Goal: Leave review/rating: Share an evaluation or opinion about a product, service, or content

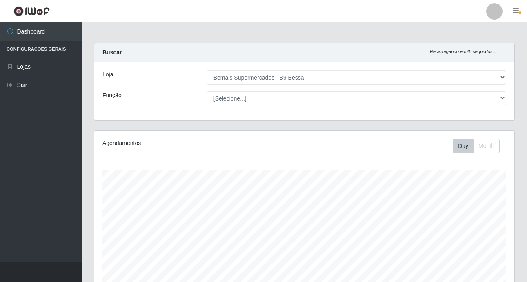
select select "410"
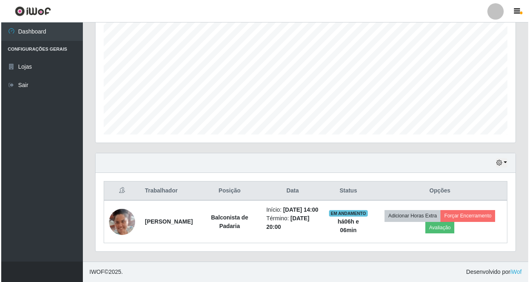
scroll to position [166, 0]
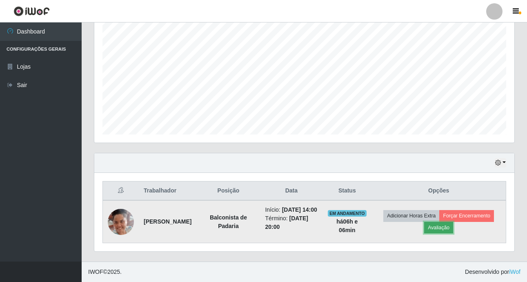
click at [453, 223] on button "Avaliação" at bounding box center [438, 227] width 29 height 11
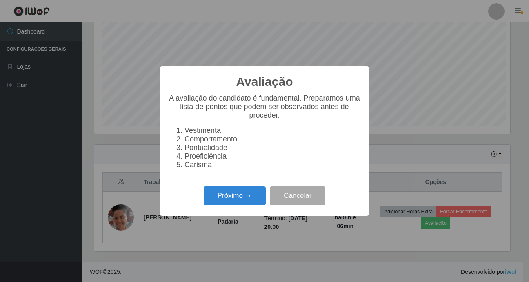
scroll to position [170, 416]
click at [234, 192] on button "Próximo →" at bounding box center [235, 195] width 62 height 19
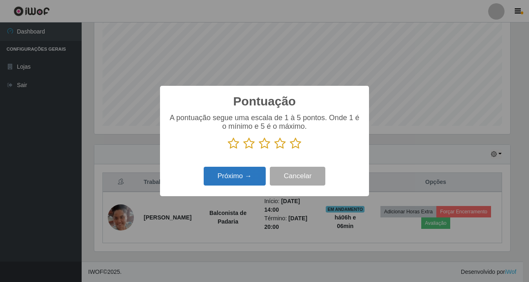
scroll to position [408283, 408036]
click at [234, 145] on icon at bounding box center [233, 143] width 11 height 12
click at [228, 149] on input "radio" at bounding box center [228, 149] width 0 height 0
click at [297, 145] on icon at bounding box center [295, 143] width 11 height 12
click at [290, 149] on input "radio" at bounding box center [290, 149] width 0 height 0
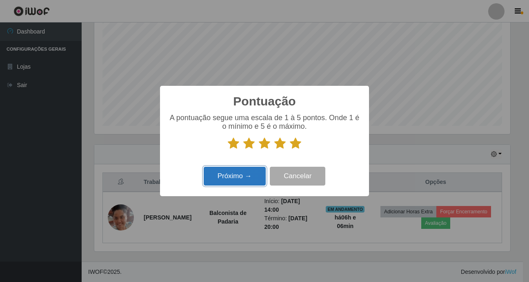
click at [247, 182] on button "Próximo →" at bounding box center [235, 176] width 62 height 19
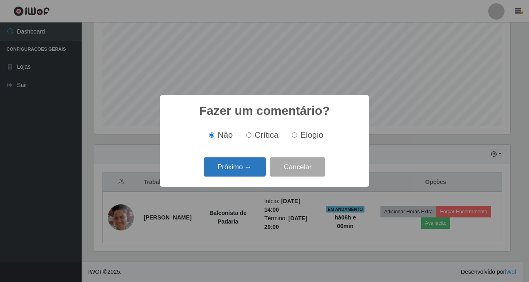
click at [249, 168] on button "Próximo →" at bounding box center [235, 166] width 62 height 19
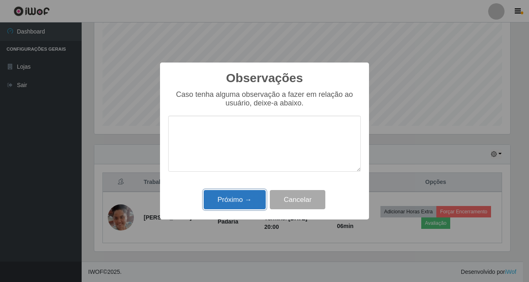
click at [239, 204] on button "Próximo →" at bounding box center [235, 199] width 62 height 19
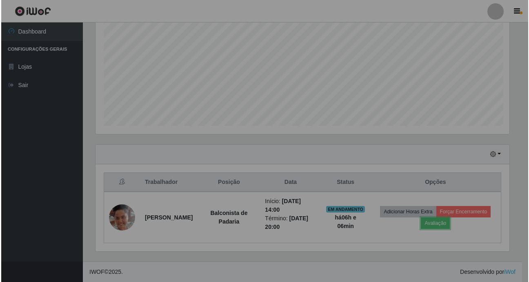
scroll to position [170, 420]
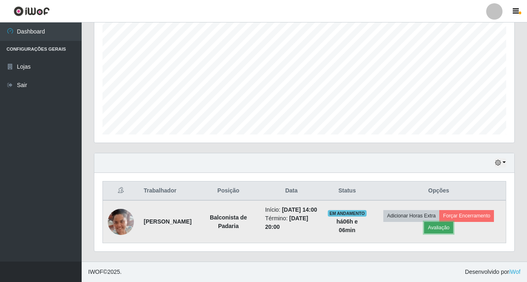
click at [453, 222] on button "Avaliação" at bounding box center [438, 227] width 29 height 11
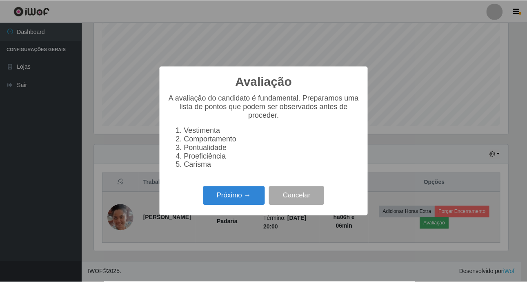
scroll to position [170, 416]
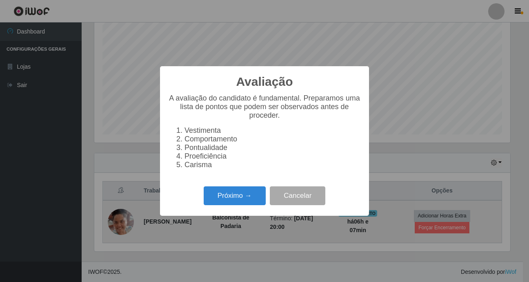
drag, startPoint x: 126, startPoint y: 159, endPoint x: 215, endPoint y: 172, distance: 90.0
click at [128, 159] on div "Avaliação × A avaliação do candidato é fundamental. Preparamos uma lista de pon…" at bounding box center [264, 141] width 529 height 282
click at [287, 197] on button "Cancelar" at bounding box center [298, 195] width 56 height 19
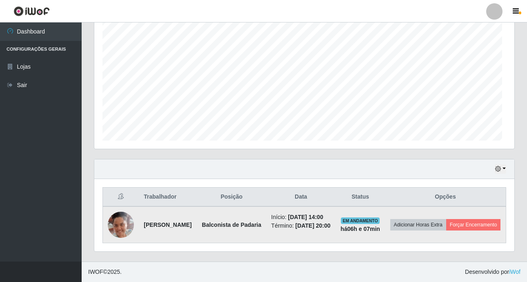
scroll to position [170, 420]
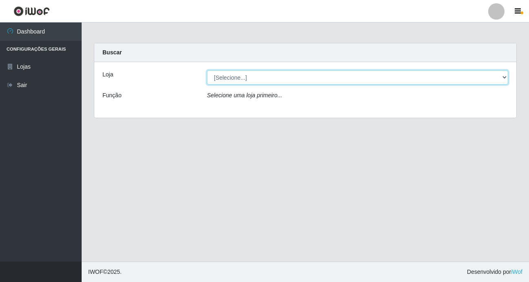
click at [257, 78] on select "[Selecione...] Bemais Supermercados - B9 Bessa" at bounding box center [357, 77] width 301 height 14
select select "410"
click at [207, 70] on select "[Selecione...] Bemais Supermercados - B9 Bessa" at bounding box center [357, 77] width 301 height 14
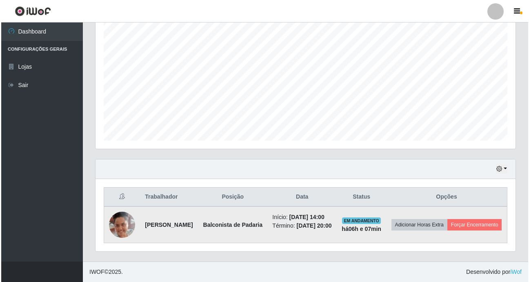
scroll to position [166, 0]
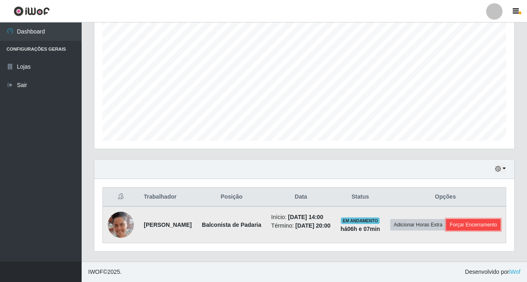
click at [451, 222] on button "Forçar Encerramento" at bounding box center [473, 224] width 55 height 11
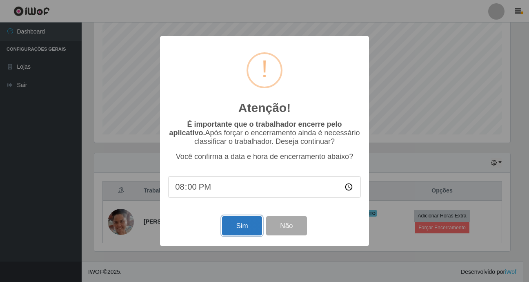
click at [237, 221] on button "Sim" at bounding box center [242, 225] width 40 height 19
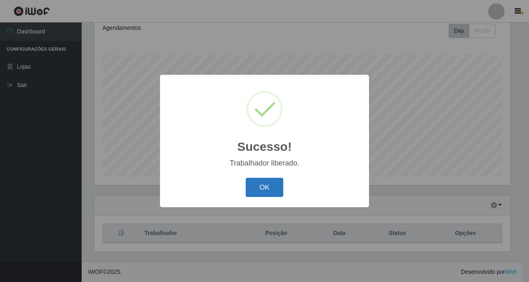
click at [270, 192] on button "OK" at bounding box center [265, 187] width 38 height 19
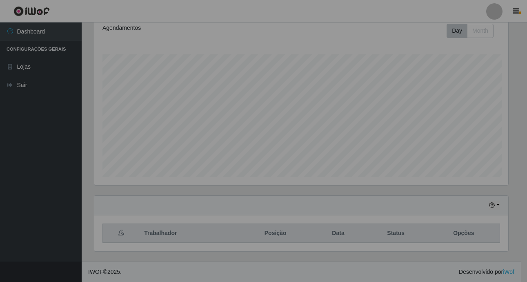
scroll to position [170, 420]
